Goal: Transaction & Acquisition: Purchase product/service

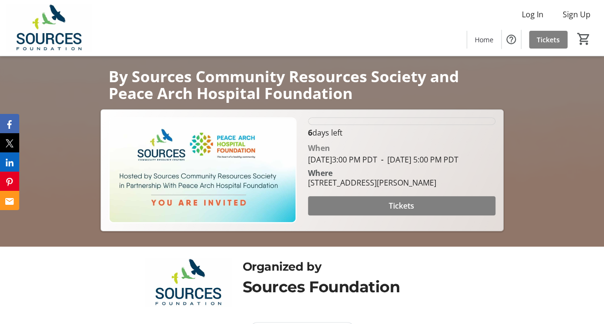
scroll to position [127, 0]
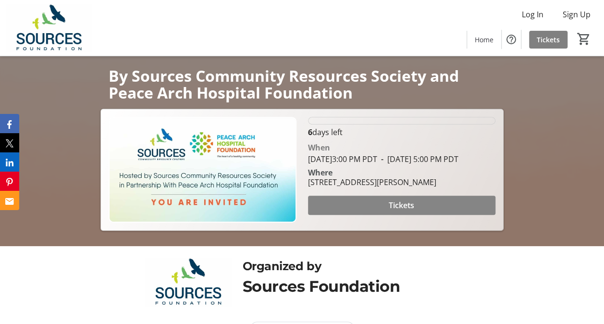
click at [401, 211] on span "Tickets" at bounding box center [401, 205] width 25 height 12
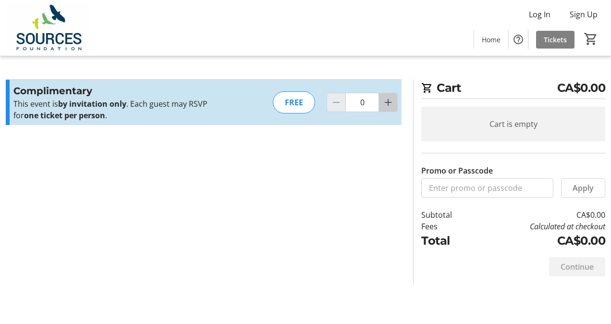
click at [389, 104] on mat-icon "Increment by one" at bounding box center [389, 103] width 12 height 12
type input "1"
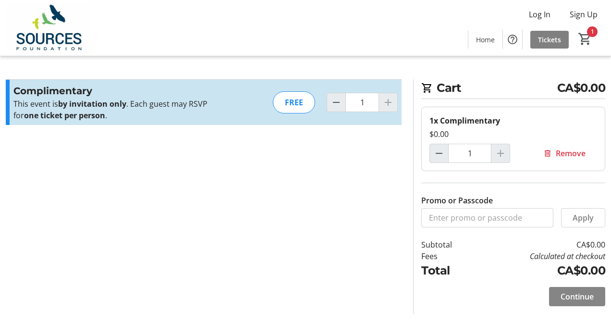
click at [580, 295] on span "Continue" at bounding box center [577, 297] width 33 height 12
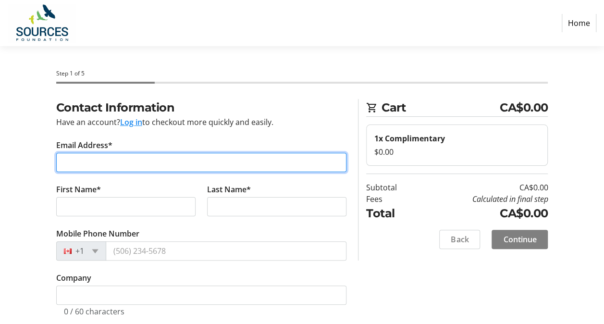
click at [77, 160] on input "Email Address*" at bounding box center [201, 162] width 291 height 19
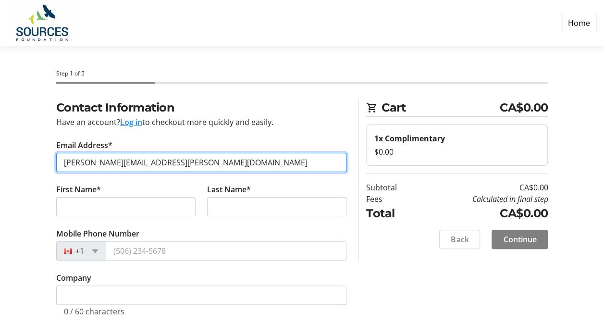
type input "[PERSON_NAME][EMAIL_ADDRESS][PERSON_NAME][DOMAIN_NAME]"
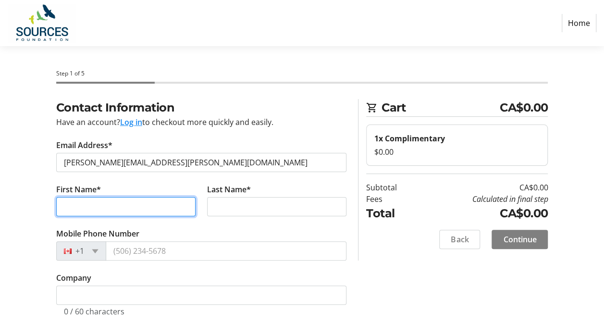
click at [70, 202] on input "First Name*" at bounding box center [125, 206] width 139 height 19
type input "[PERSON_NAME]"
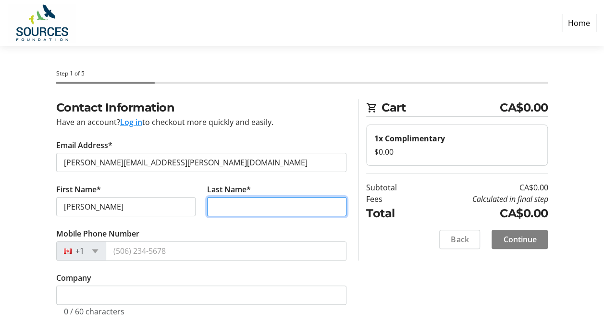
click at [215, 206] on input "Last Name*" at bounding box center [276, 206] width 139 height 19
type input "[PERSON_NAME]"
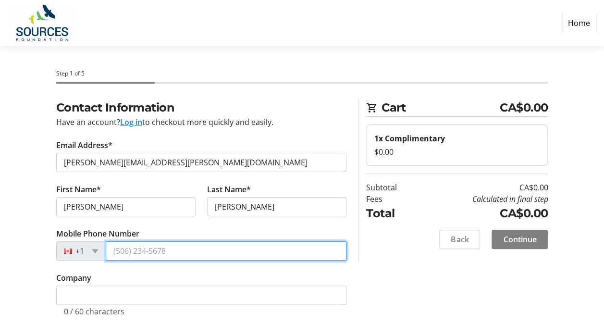
click at [132, 249] on input "Mobile Phone Number" at bounding box center [226, 250] width 241 height 19
type input "[PHONE_NUMBER]"
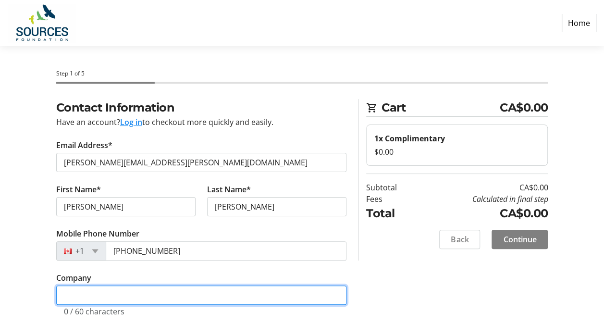
click at [104, 298] on input "Company" at bounding box center [201, 294] width 291 height 19
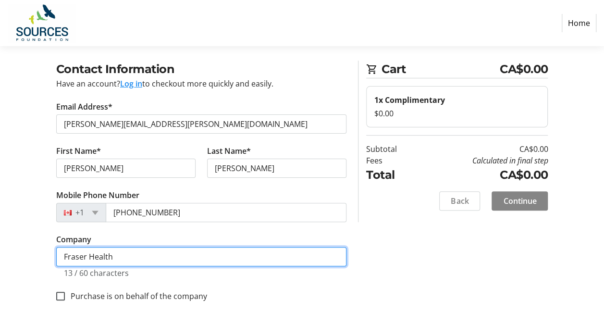
type input "Fraser Health"
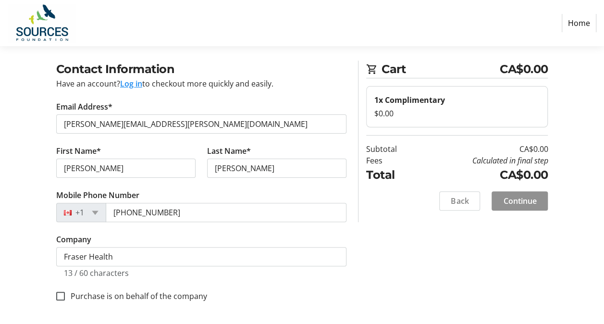
click at [518, 201] on span "Continue" at bounding box center [519, 201] width 33 height 12
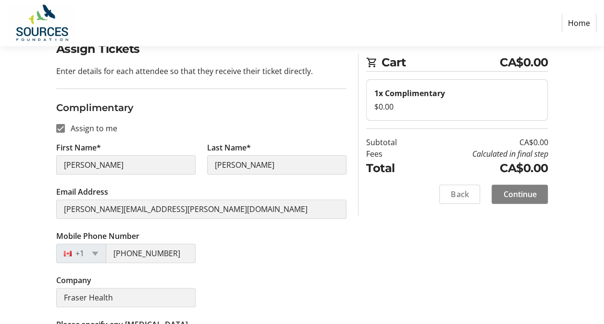
scroll to position [96, 0]
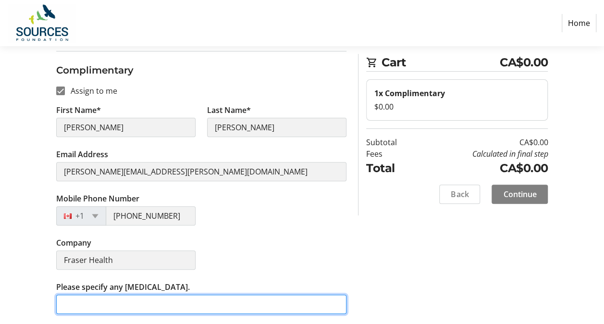
click at [86, 303] on input "Please specify any [MEDICAL_DATA]." at bounding box center [201, 304] width 291 height 19
type input "none"
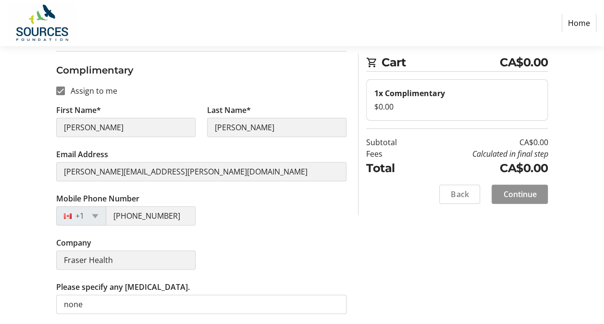
click at [511, 195] on span "Continue" at bounding box center [519, 194] width 33 height 12
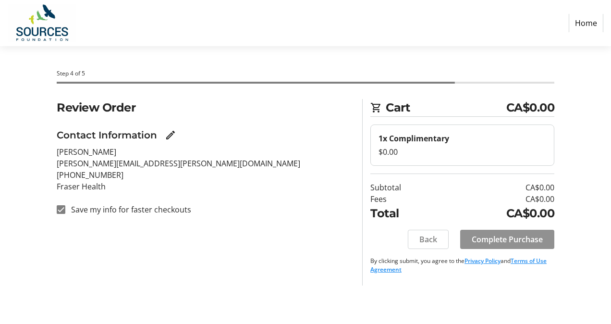
click at [503, 240] on span "Complete Purchase" at bounding box center [507, 240] width 71 height 12
